Goal: Transaction & Acquisition: Obtain resource

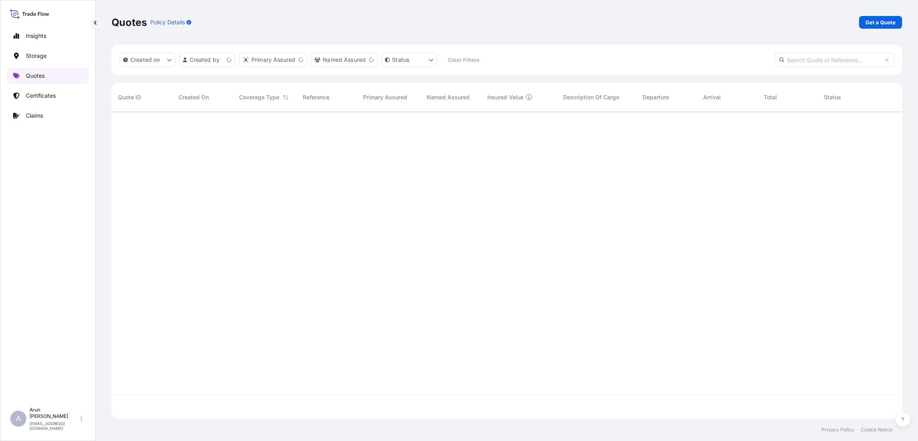
scroll to position [302, 781]
click at [884, 22] on p "Get a Quote" at bounding box center [880, 22] width 30 height 8
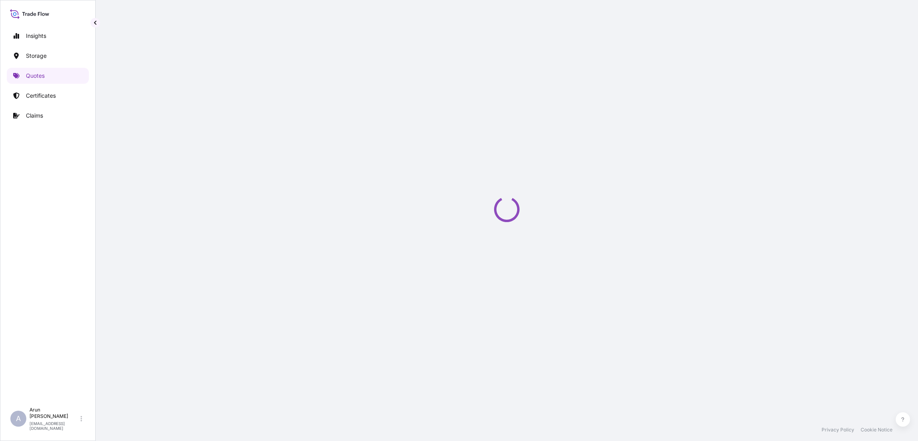
select select "Water"
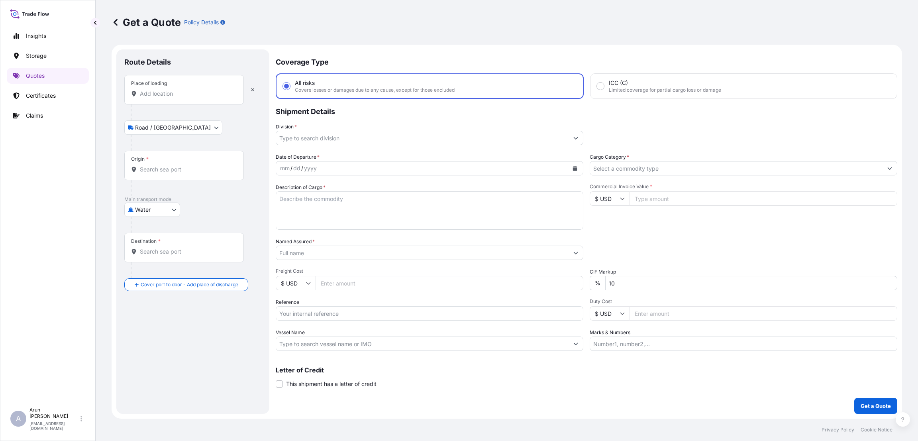
click at [171, 94] on input "Place of loading" at bounding box center [187, 94] width 94 height 8
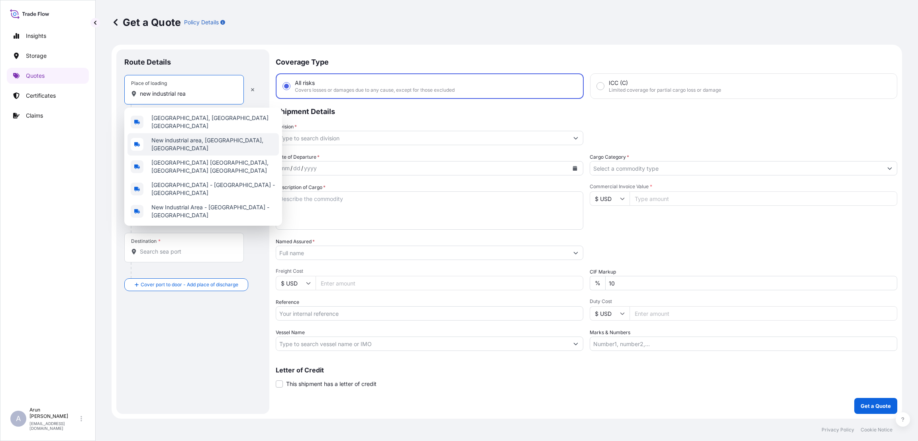
click at [183, 138] on span "New industrial area, [GEOGRAPHIC_DATA], [GEOGRAPHIC_DATA]" at bounding box center [213, 144] width 124 height 16
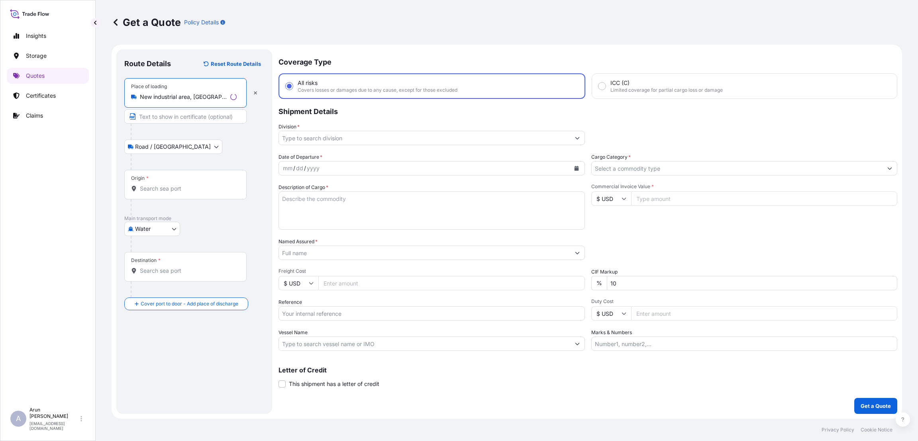
type input "New industrial area, [GEOGRAPHIC_DATA], [GEOGRAPHIC_DATA]"
click at [176, 116] on input "Text to appear on certificate" at bounding box center [185, 116] width 122 height 14
type input "QATAR WIRE PRODUCTS CO LLC"
click at [154, 190] on input "Origin *" at bounding box center [187, 188] width 94 height 8
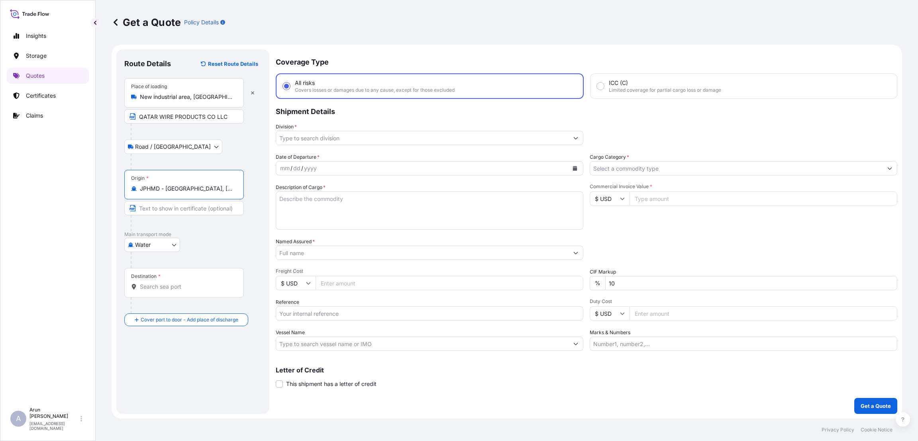
click at [217, 191] on input "JPHMD - [GEOGRAPHIC_DATA], [GEOGRAPHIC_DATA]" at bounding box center [187, 188] width 94 height 8
type input "J"
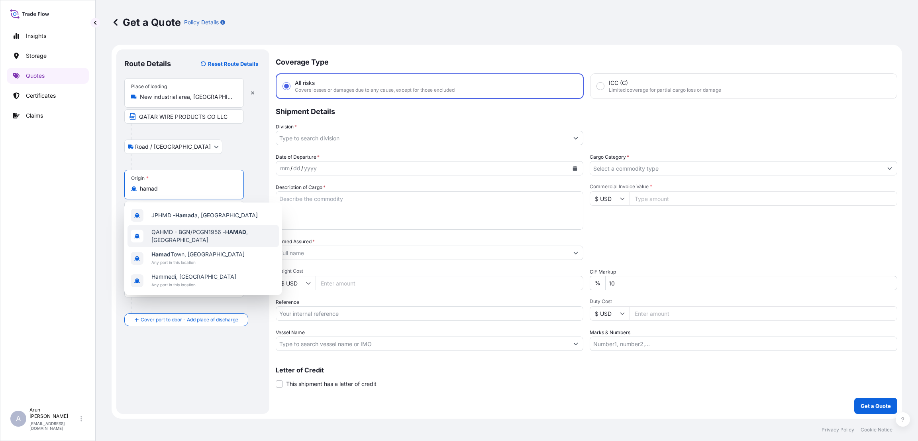
click at [220, 235] on span "QAHMD - BGN/PCGN1956 - HAMAD , [GEOGRAPHIC_DATA]" at bounding box center [213, 236] width 124 height 16
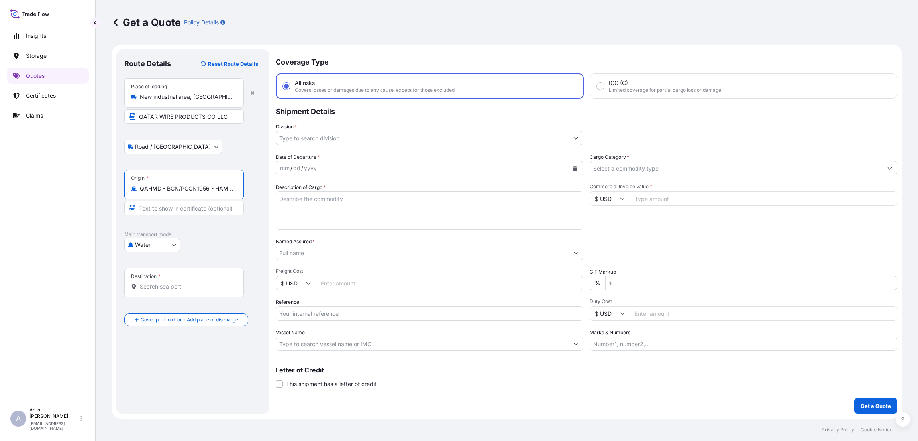
type input "QAHMD - BGN/PCGN1956 - HAMAD, [GEOGRAPHIC_DATA]"
click at [159, 290] on div "Destination *" at bounding box center [184, 282] width 120 height 29
click at [159, 290] on input "Destination *" at bounding box center [187, 286] width 94 height 8
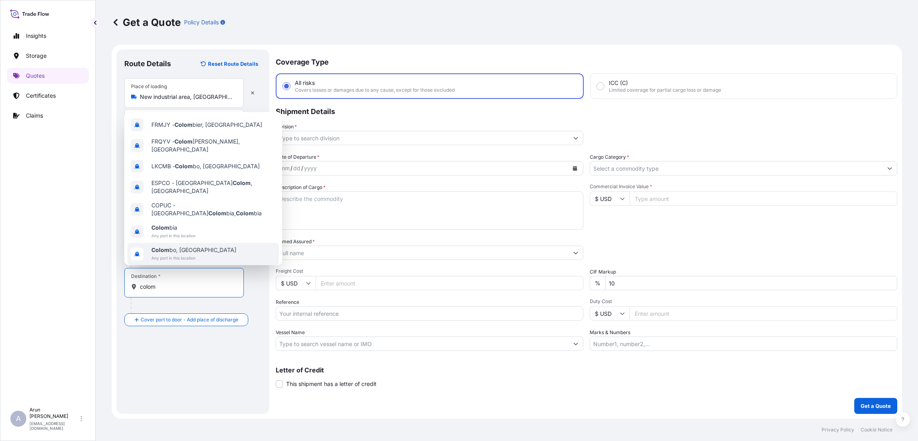
click at [186, 256] on span "Any port in this location" at bounding box center [193, 258] width 85 height 8
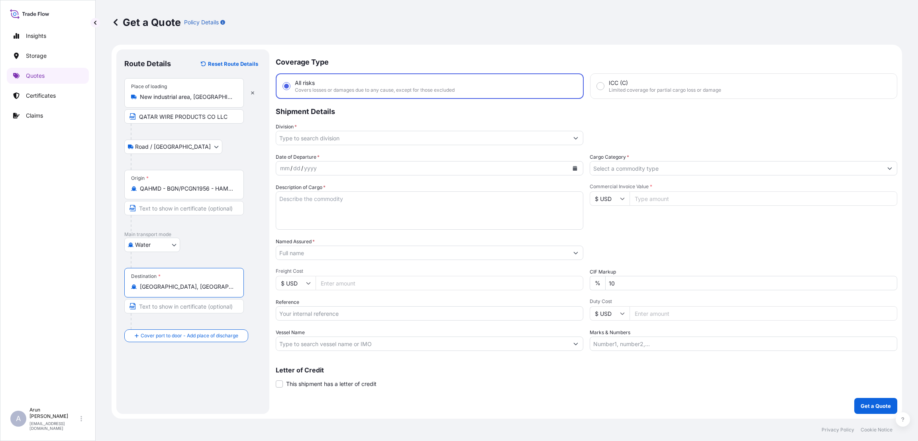
type input "[GEOGRAPHIC_DATA], [GEOGRAPHIC_DATA]"
click at [169, 307] on input "Text to appear on certificate" at bounding box center [184, 306] width 120 height 14
type input "t"
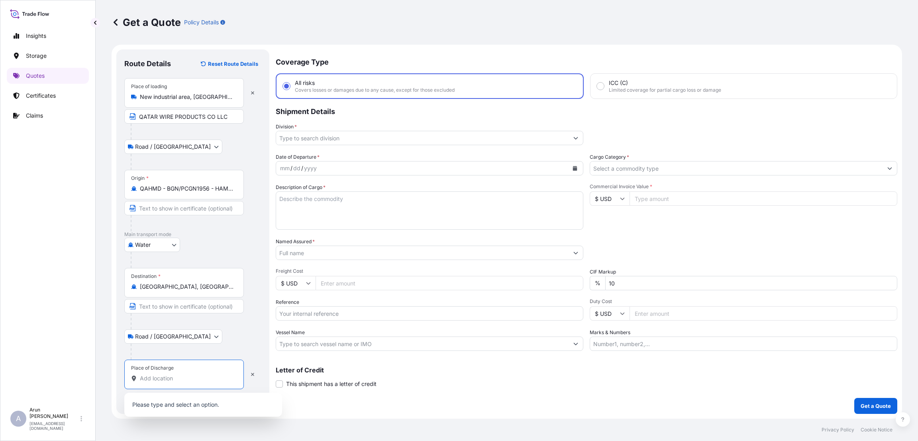
click at [157, 378] on input "Place of Discharge" at bounding box center [187, 378] width 94 height 8
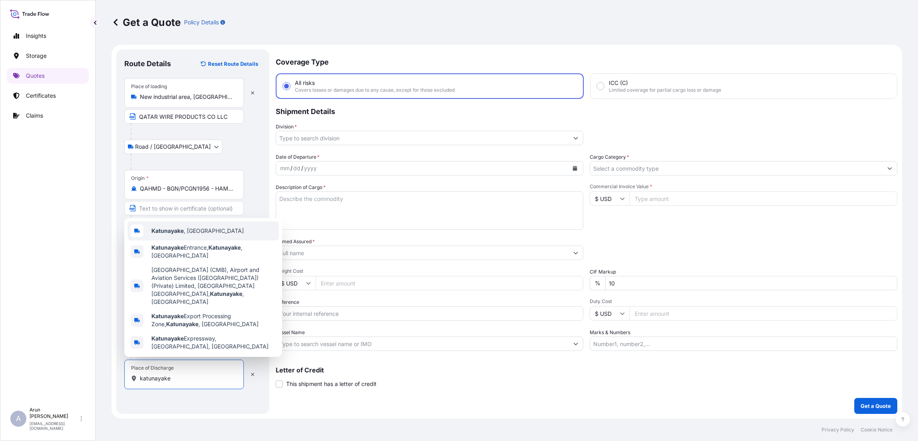
click at [225, 240] on div "Katunayake , [GEOGRAPHIC_DATA]" at bounding box center [202, 230] width 151 height 19
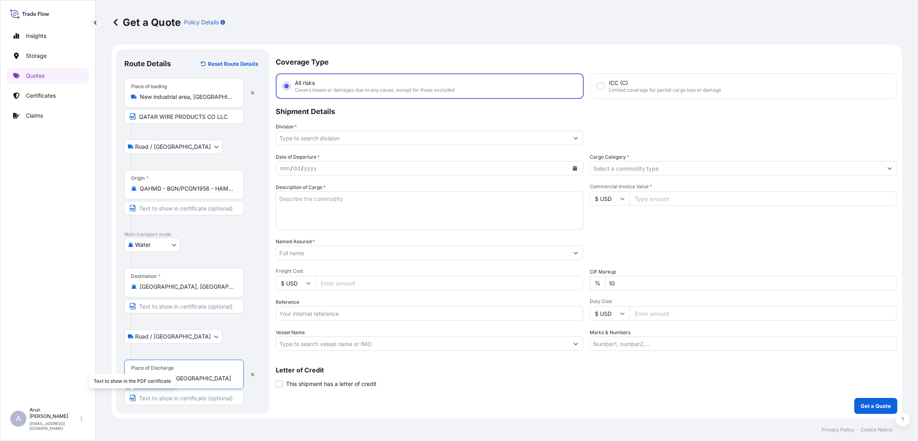
type input "Katunayake, [GEOGRAPHIC_DATA]"
click at [168, 398] on input "Text to appear on certificate" at bounding box center [184, 397] width 120 height 14
type input "TRINITY STEEL (PVT) LTD"
click at [361, 136] on input "Division *" at bounding box center [422, 138] width 292 height 14
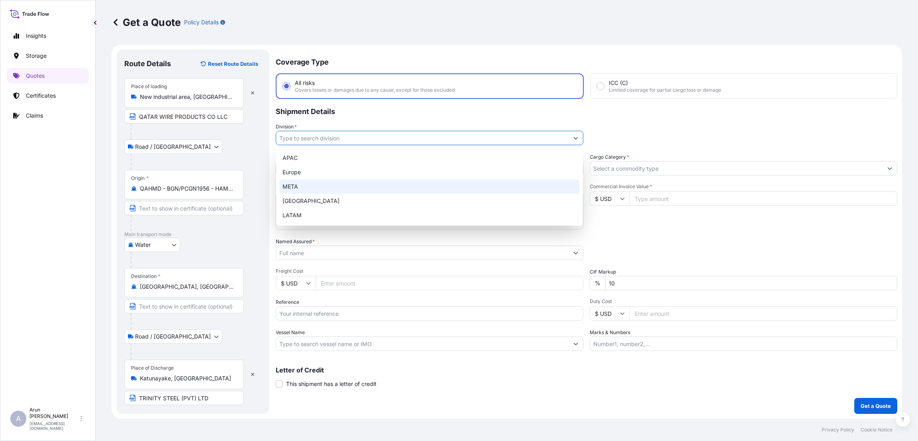
click at [358, 184] on div "META" at bounding box center [429, 186] width 300 height 14
type input "META"
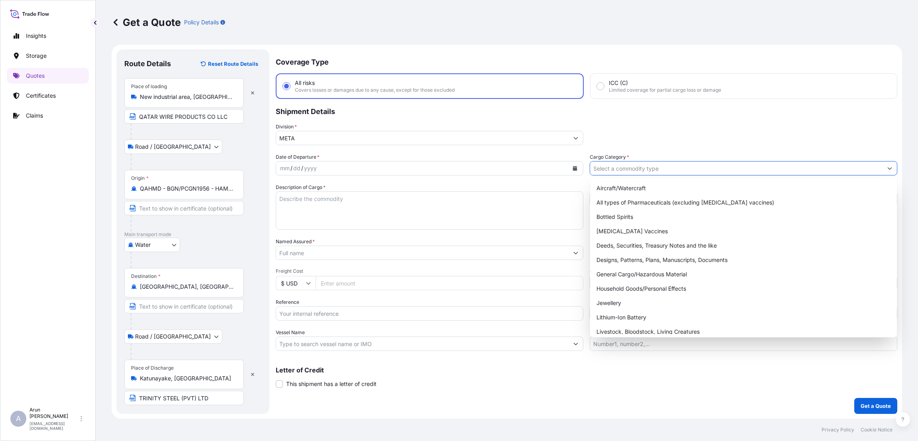
click at [668, 169] on input "Cargo Category *" at bounding box center [736, 168] width 292 height 14
click at [659, 275] on div "General Cargo/Hazardous Material" at bounding box center [743, 274] width 300 height 14
type input "General Cargo/Hazardous Material"
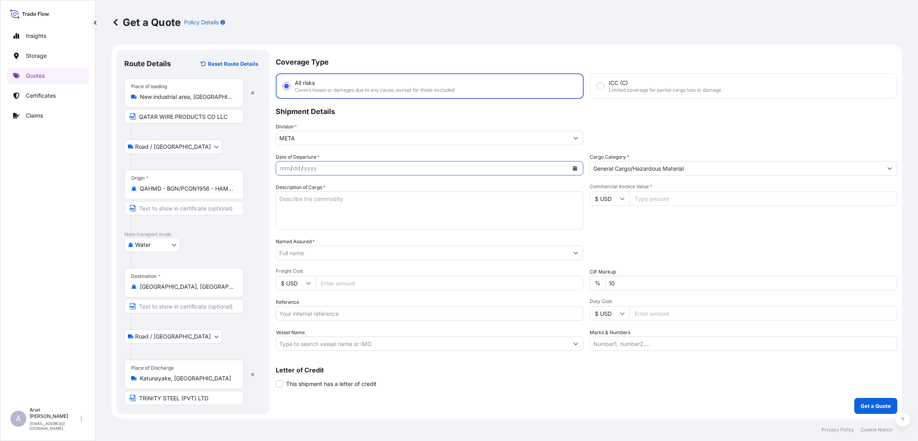
click at [573, 170] on button "Calendar" at bounding box center [574, 168] width 13 height 13
click at [384, 252] on div "16" at bounding box center [380, 250] width 14 height 14
click at [312, 199] on textarea "Description of Cargo *" at bounding box center [430, 210] width 308 height 38
type textarea "h"
type textarea "HOT DIP GALVANIZED STEEL WIRE"
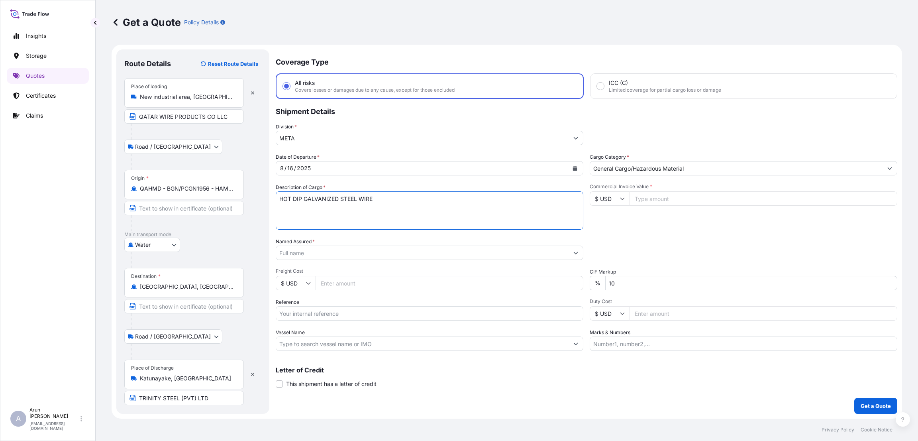
click at [355, 255] on input "Named Assured *" at bounding box center [422, 252] width 292 height 14
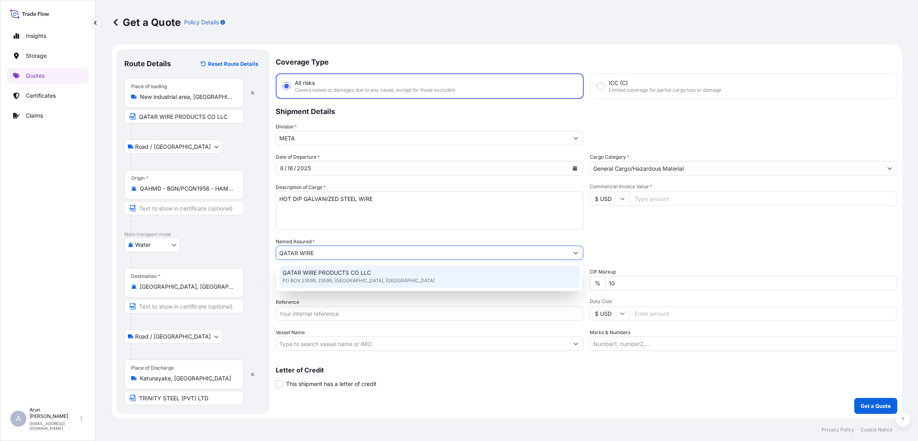
click at [378, 276] on div "QATAR WIRE PRODUCTS CO LLC PO BOX 23599, 23599, [GEOGRAPHIC_DATA], [GEOGRAPHIC_…" at bounding box center [429, 276] width 300 height 22
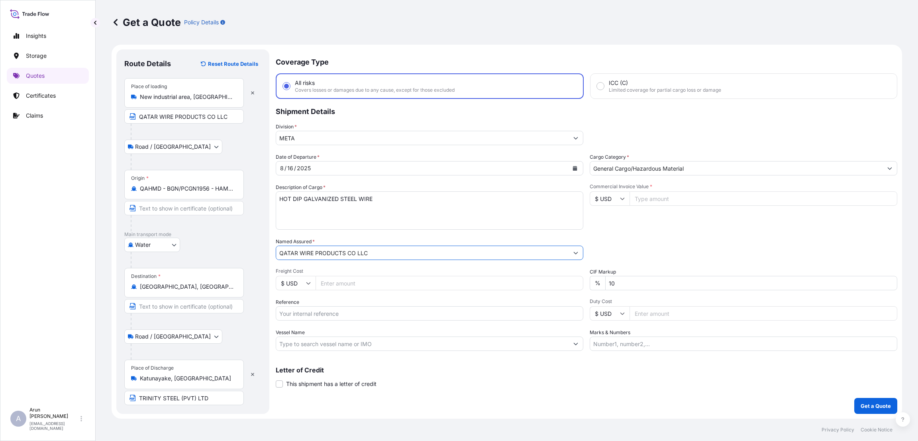
type input "QATAR WIRE PRODUCTS CO LLC"
click at [367, 283] on input "Freight Cost" at bounding box center [450, 283] width 268 height 14
type input "1500"
click at [636, 196] on input "Commercial Invoice Value *" at bounding box center [763, 198] width 268 height 14
type input "46800"
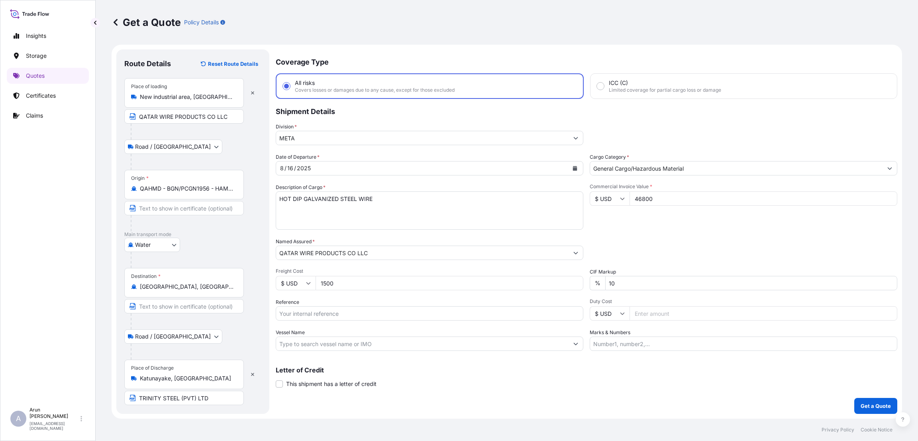
click at [645, 234] on div "Date of Departure * [DATE] Cargo Category * General Cargo/Hazardous Material De…" at bounding box center [586, 252] width 621 height 198
drag, startPoint x: 615, startPoint y: 280, endPoint x: 610, endPoint y: 280, distance: 5.6
click at [610, 280] on input "10" at bounding box center [751, 283] width 292 height 14
type input "1"
type input "0"
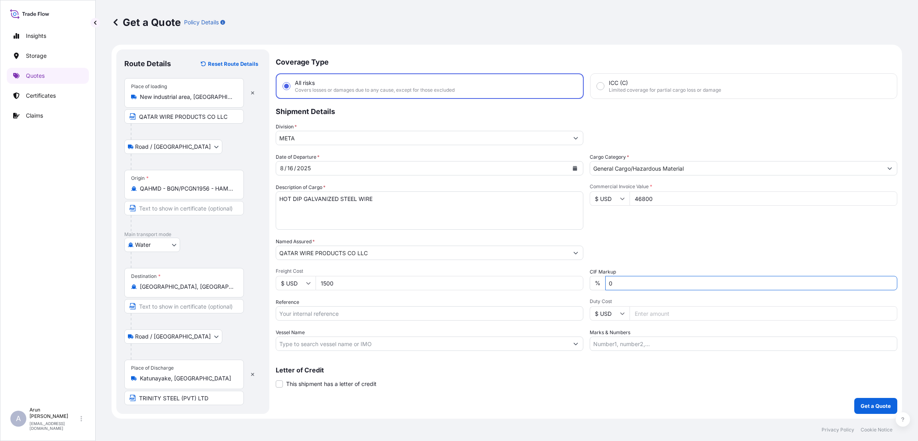
click at [455, 311] on input "Reference" at bounding box center [430, 313] width 308 height 14
type input "QA1001044946"
click at [338, 341] on input "Vessel Name" at bounding box center [422, 343] width 292 height 14
click at [631, 340] on input "Marks & Numbers" at bounding box center [744, 343] width 308 height 14
type input "INVOICE NUMBER:2648/25 DATE:[DATE]"
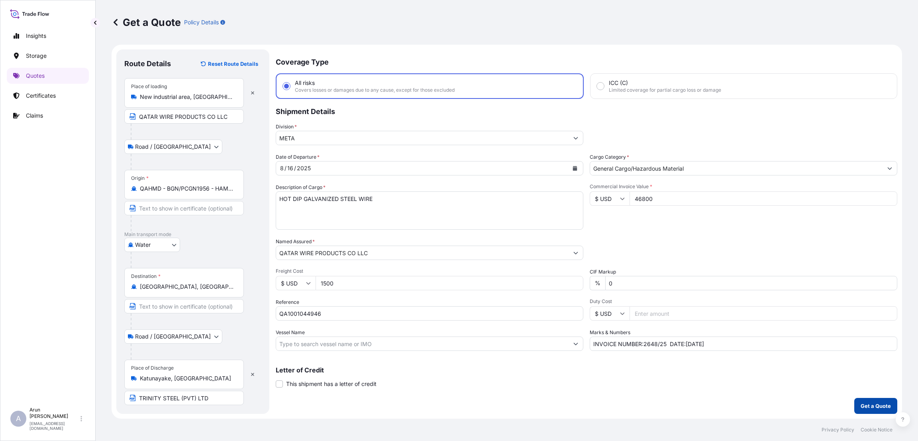
click at [864, 407] on p "Get a Quote" at bounding box center [875, 406] width 30 height 8
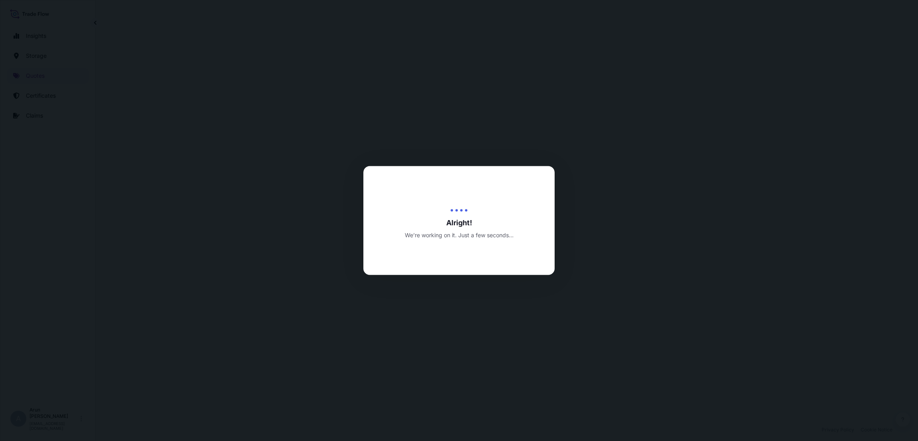
select select "Road / [GEOGRAPHIC_DATA]"
select select "Water"
select select "Road / [GEOGRAPHIC_DATA]"
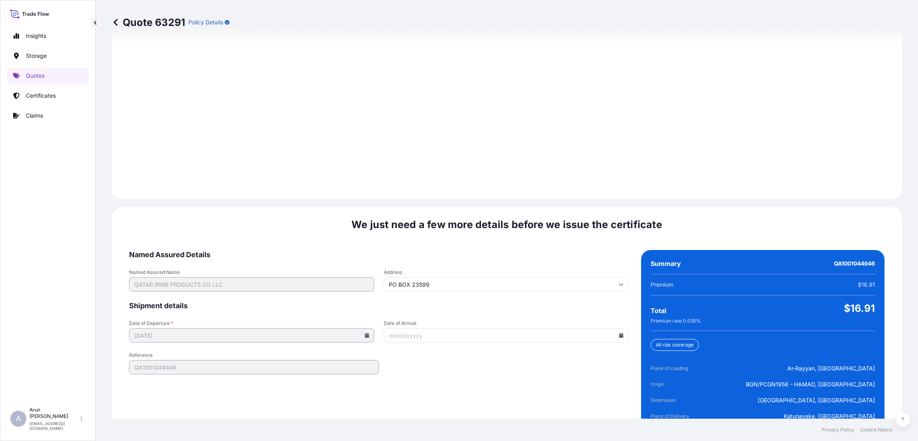
scroll to position [1134, 0]
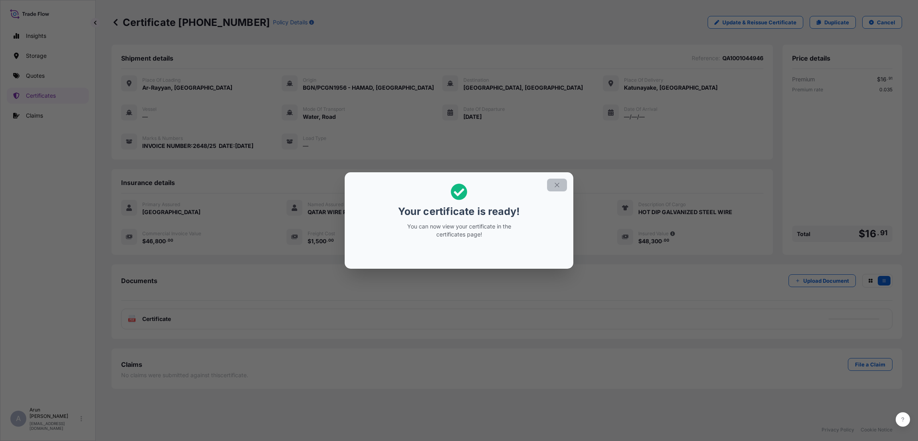
click at [553, 185] on icon "button" at bounding box center [556, 184] width 7 height 7
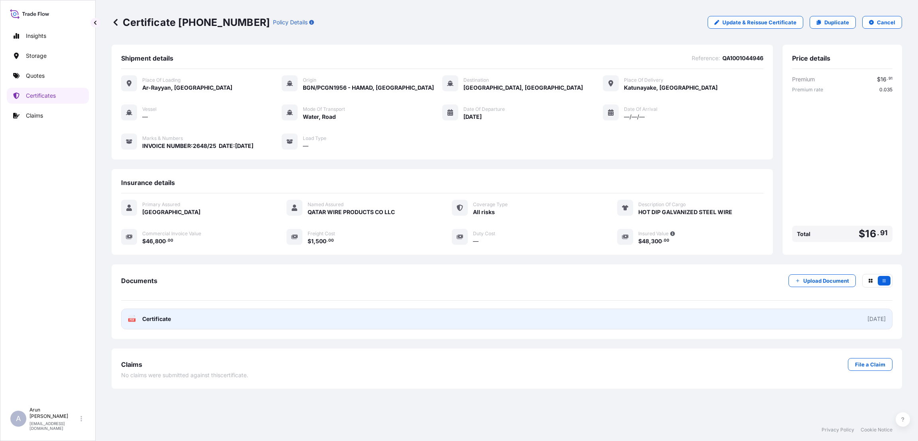
click at [316, 320] on link "PDF Certificate [DATE]" at bounding box center [506, 318] width 771 height 21
